Goal: Transaction & Acquisition: Book appointment/travel/reservation

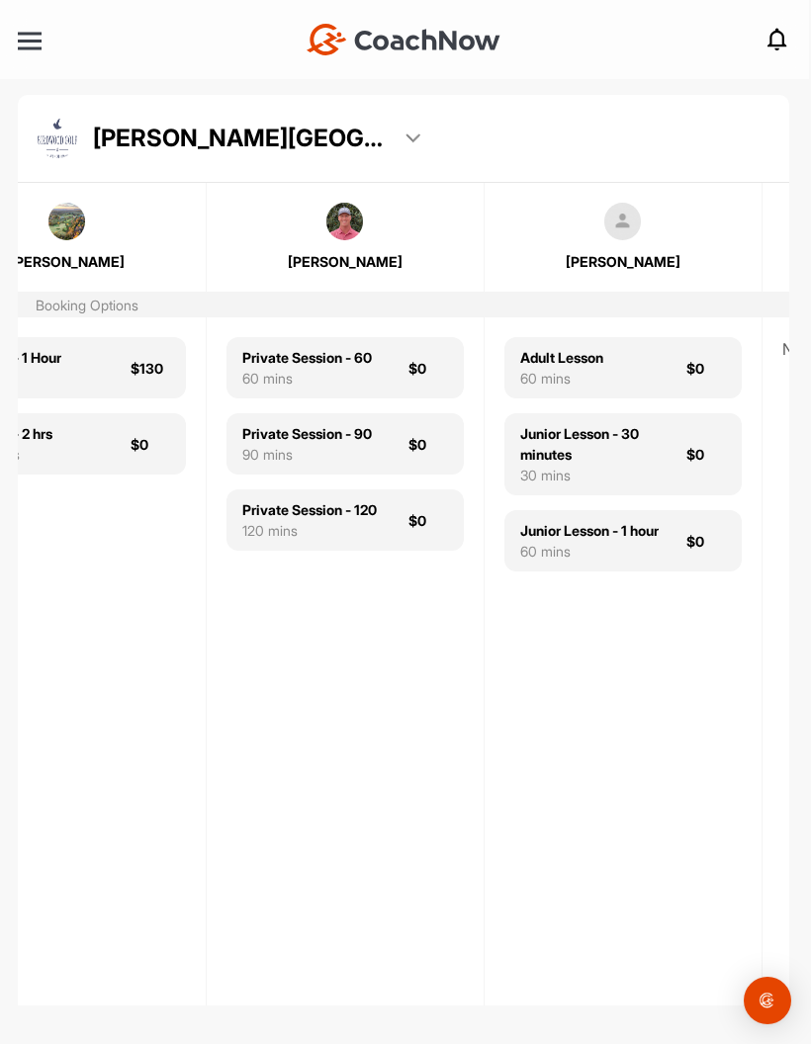
scroll to position [0, 368]
click at [305, 437] on div "Private Session - 90" at bounding box center [306, 433] width 130 height 21
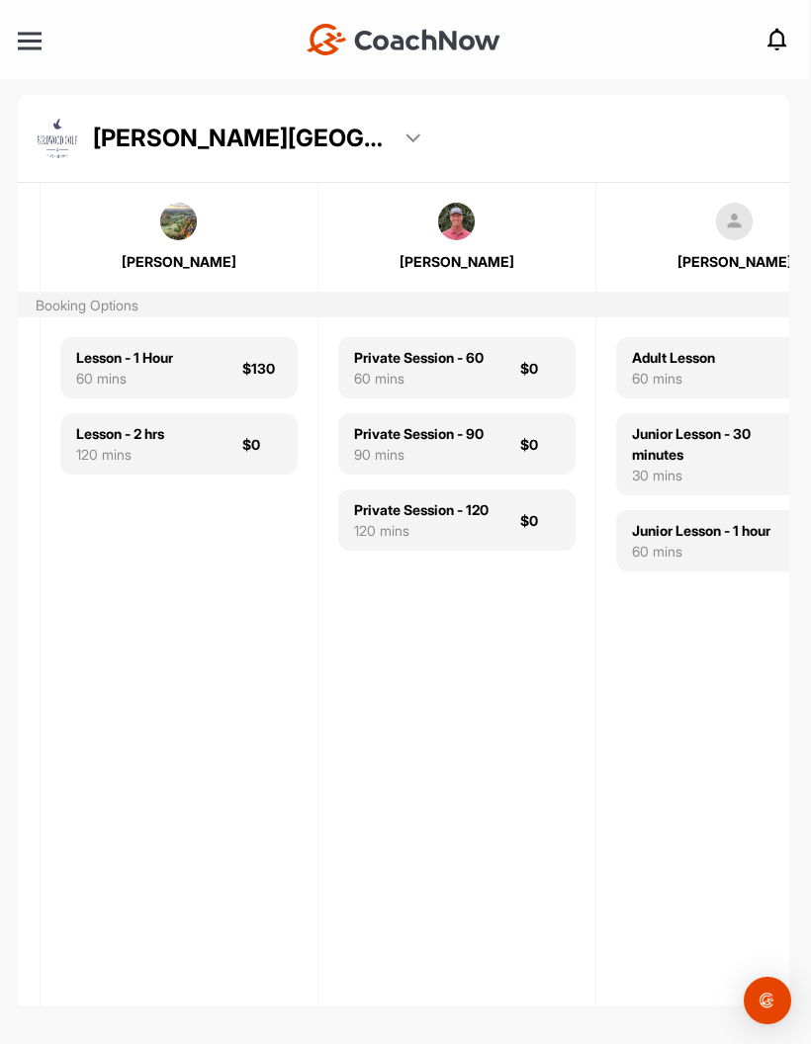
scroll to position [0, 261]
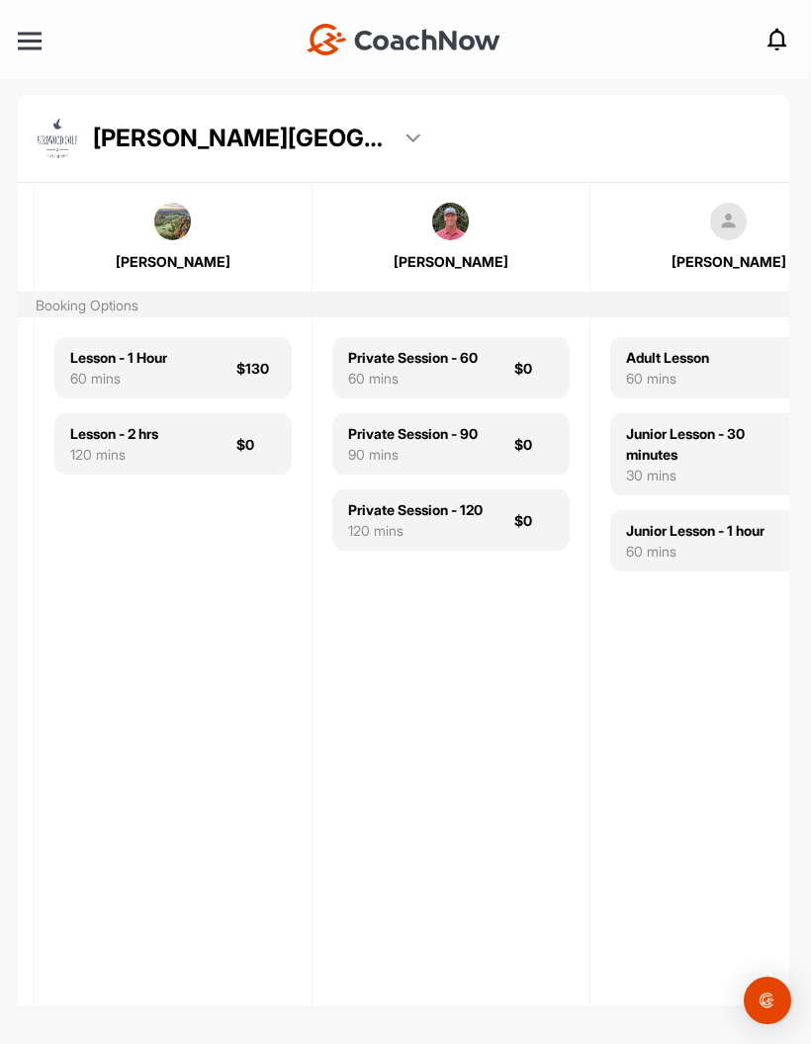
click at [413, 360] on div "Private Session - 60" at bounding box center [413, 357] width 130 height 21
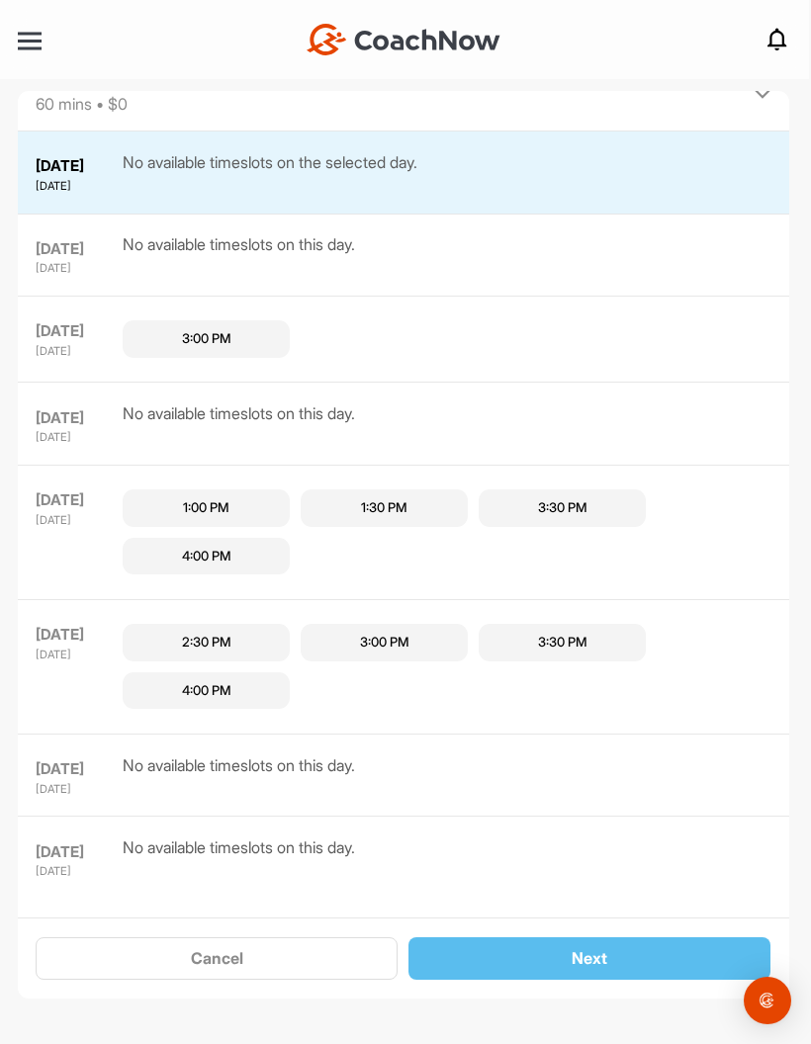
scroll to position [79, 0]
click at [361, 498] on div "1:30 PM" at bounding box center [384, 508] width 46 height 20
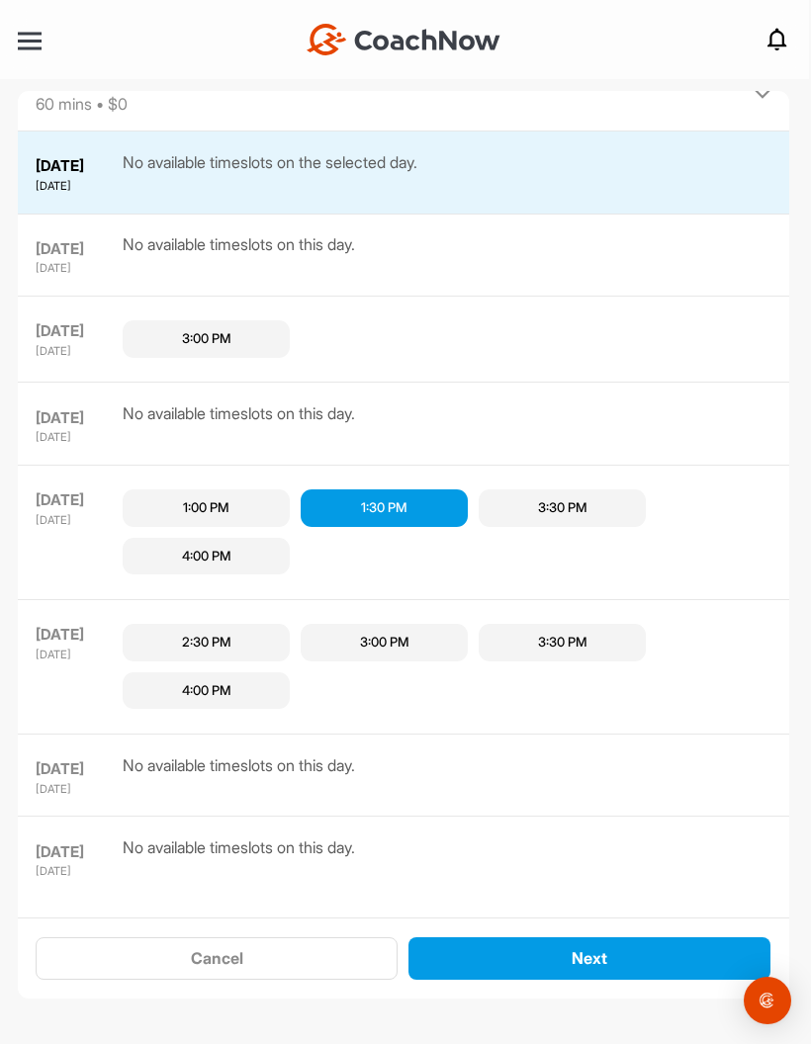
click at [527, 965] on button "Next" at bounding box center [589, 959] width 362 height 43
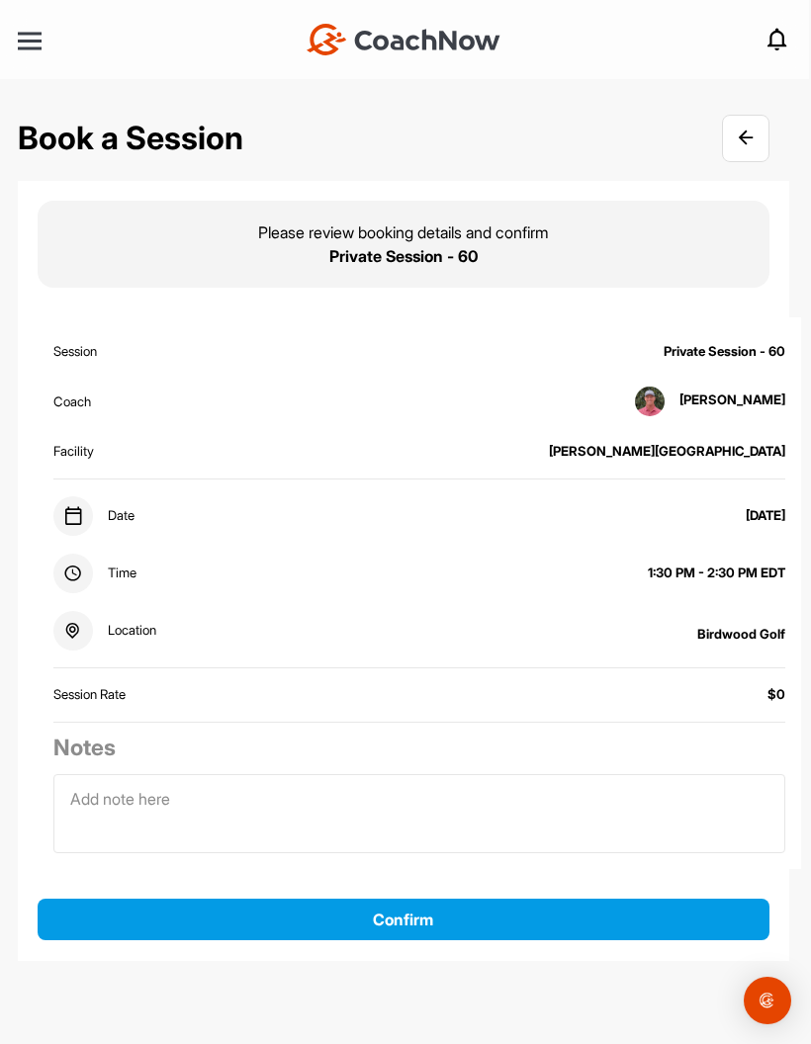
click at [356, 899] on button "Confirm" at bounding box center [404, 920] width 732 height 43
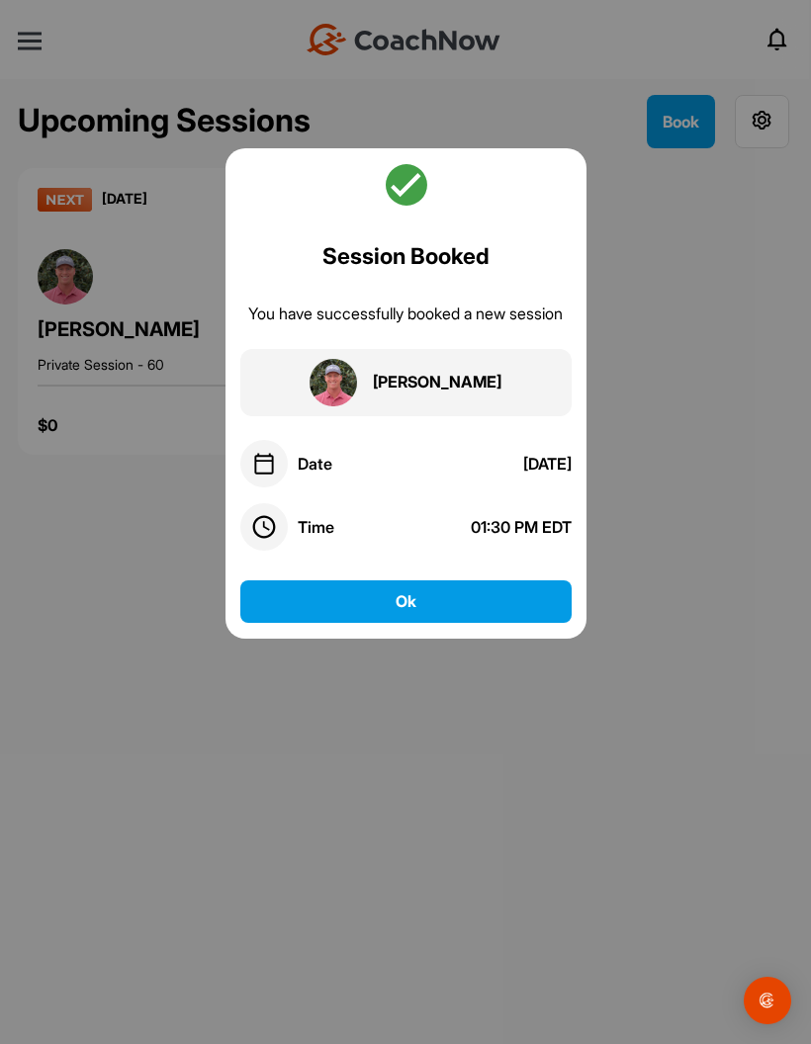
click at [292, 581] on button "Ok" at bounding box center [405, 602] width 331 height 43
